Goal: Task Accomplishment & Management: Use online tool/utility

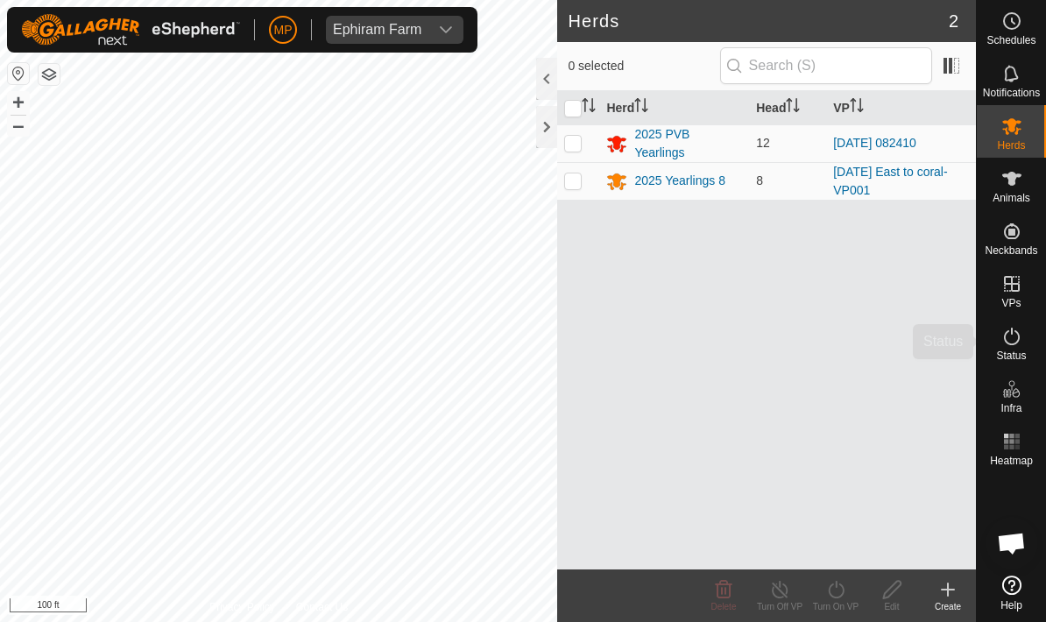
click at [1022, 342] on es-activation-svg-icon at bounding box center [1012, 336] width 32 height 28
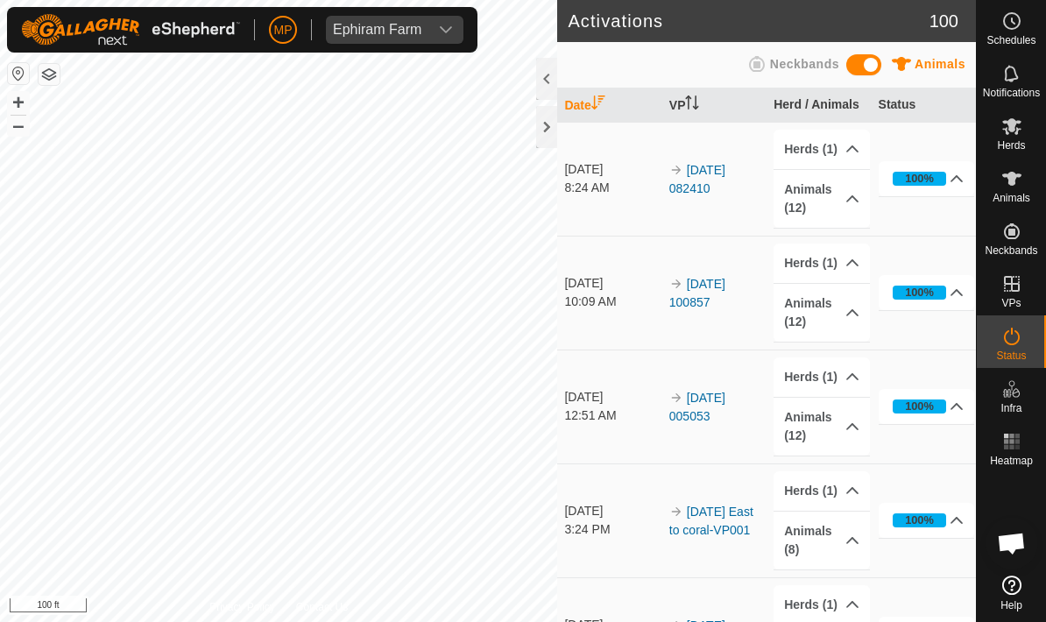
click at [1022, 342] on es-activation-svg-icon at bounding box center [1012, 336] width 32 height 28
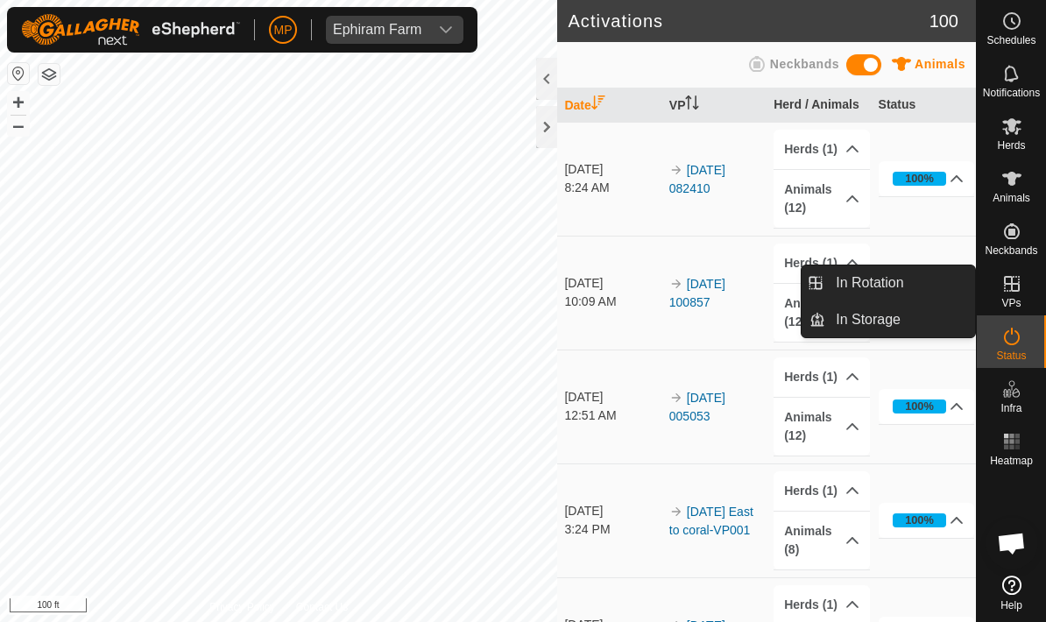
click at [918, 276] on link "In Rotation" at bounding box center [900, 282] width 150 height 35
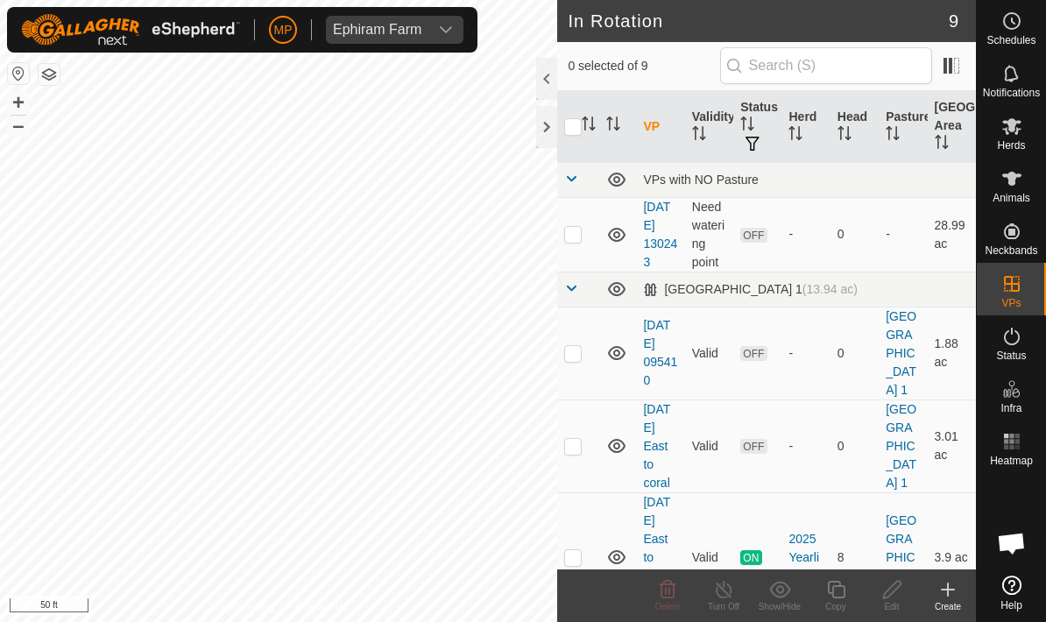
click at [944, 591] on icon at bounding box center [947, 589] width 21 height 21
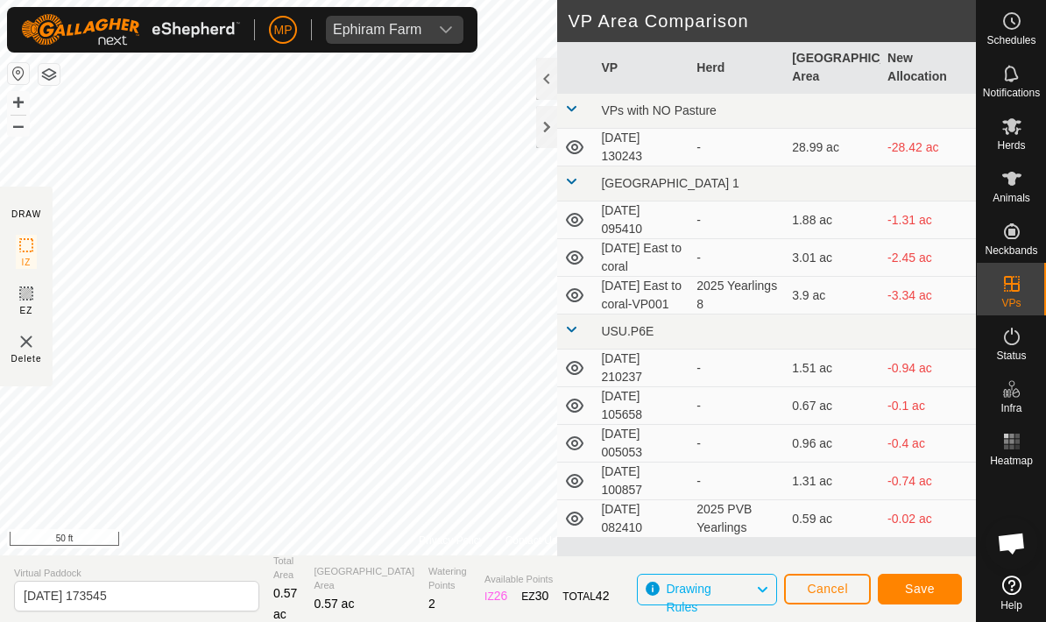
click at [932, 585] on span "Save" at bounding box center [920, 589] width 30 height 14
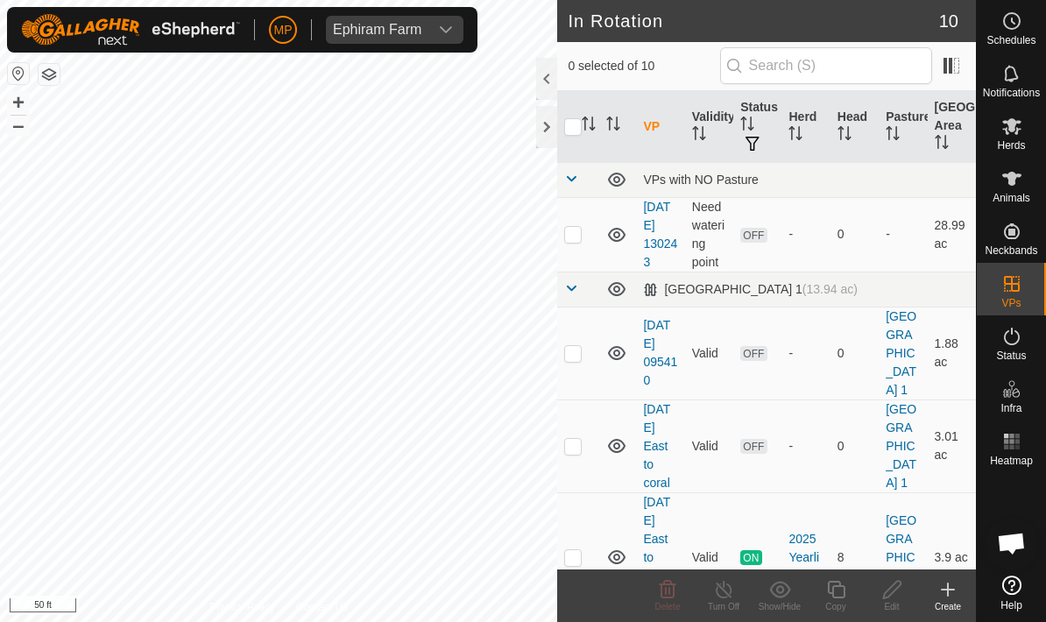
click at [1012, 128] on icon at bounding box center [1011, 126] width 19 height 17
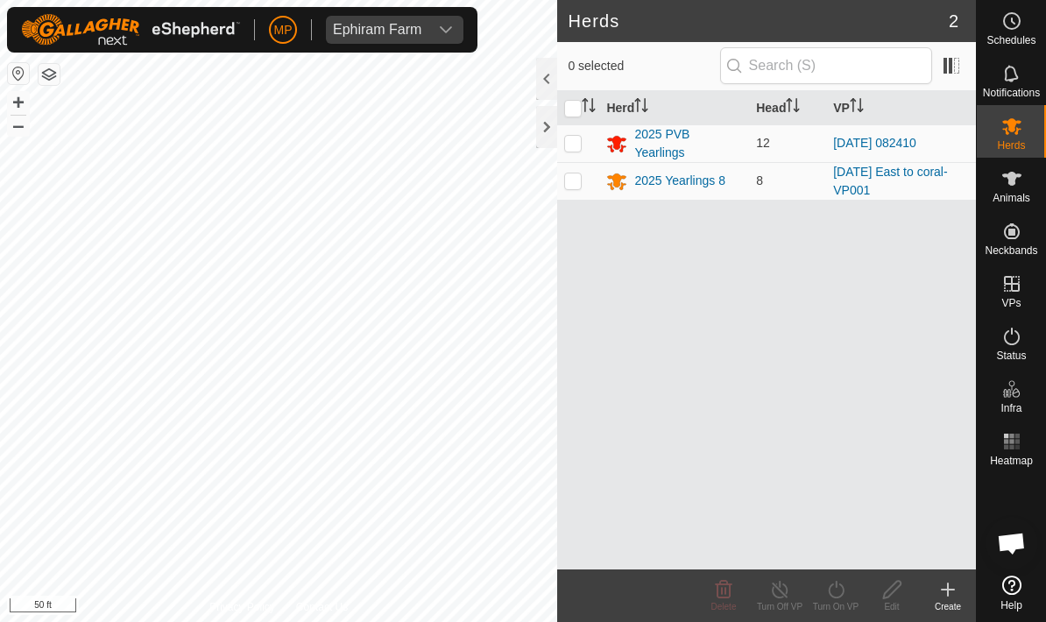
click at [579, 145] on p-checkbox at bounding box center [573, 143] width 18 height 14
checkbox input "true"
click at [835, 584] on icon at bounding box center [836, 589] width 22 height 21
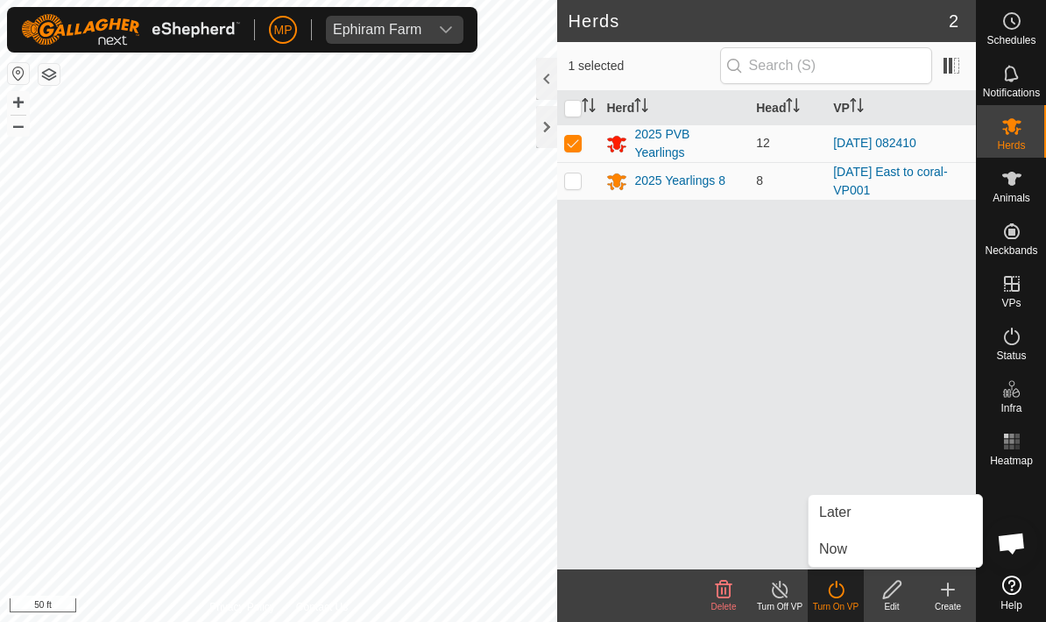
click at [879, 540] on link "Now" at bounding box center [894, 549] width 173 height 35
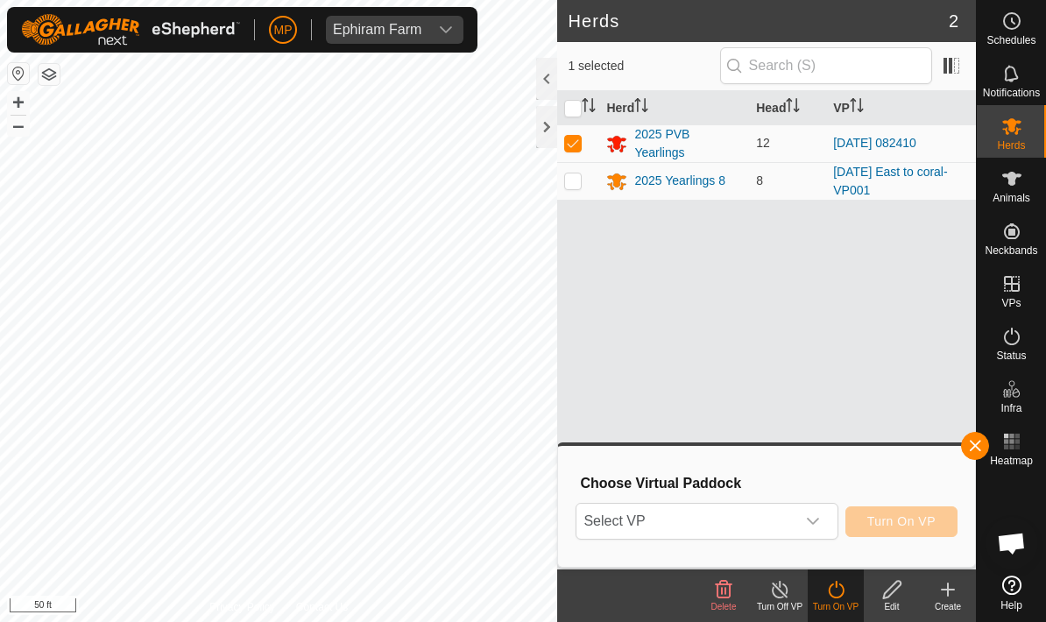
click at [806, 511] on div "dropdown trigger" at bounding box center [812, 521] width 35 height 35
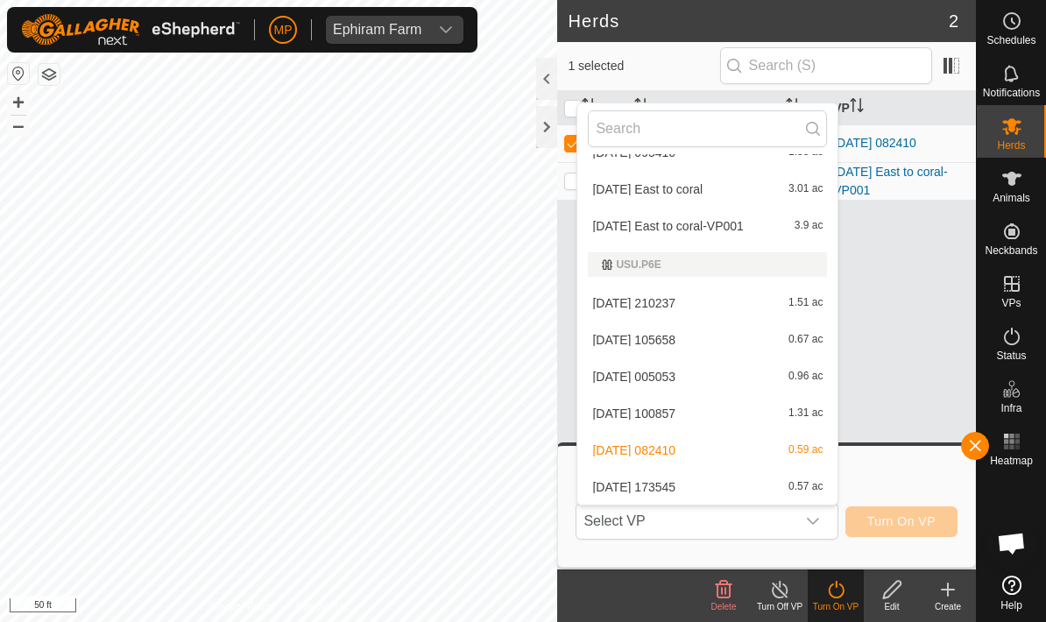
scroll to position [137, 0]
click at [769, 478] on div "[DATE] 173545 0.57 ac" at bounding box center [707, 487] width 239 height 21
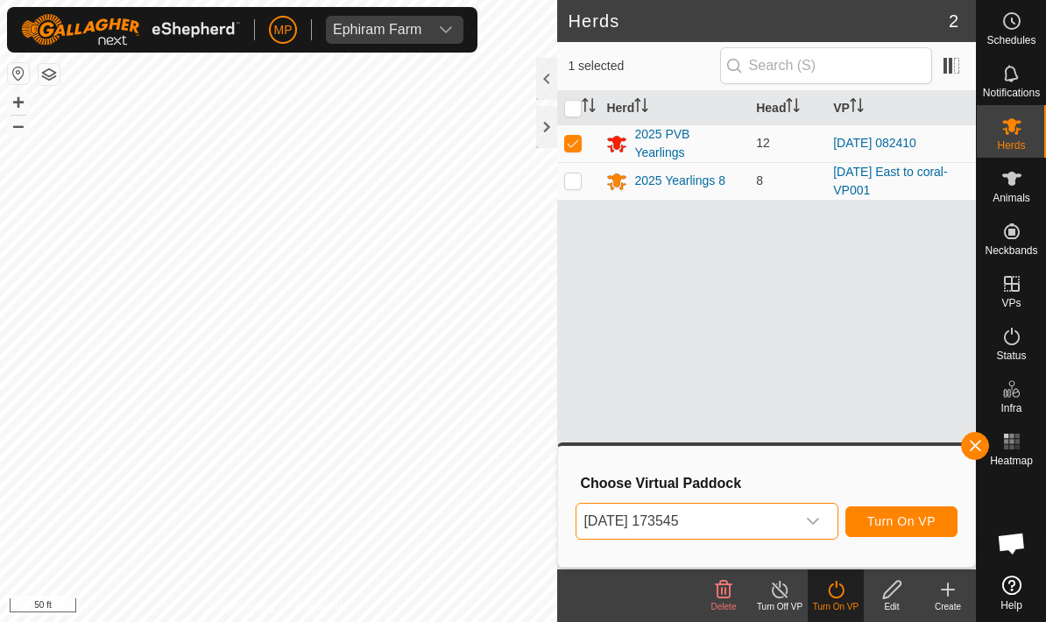
click at [935, 519] on span "Turn On VP" at bounding box center [901, 521] width 68 height 14
